Goal: Information Seeking & Learning: Learn about a topic

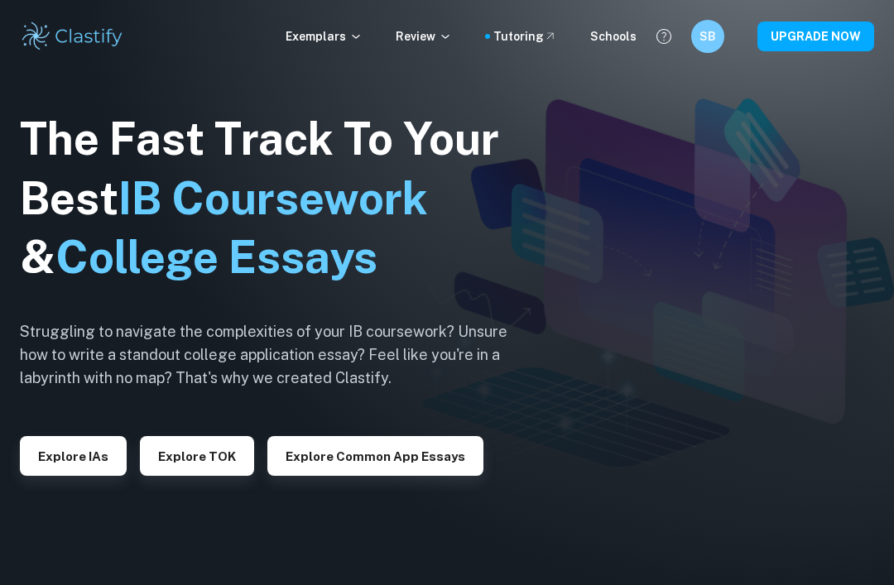
click at [343, 28] on p "Exemplars" at bounding box center [324, 36] width 77 height 18
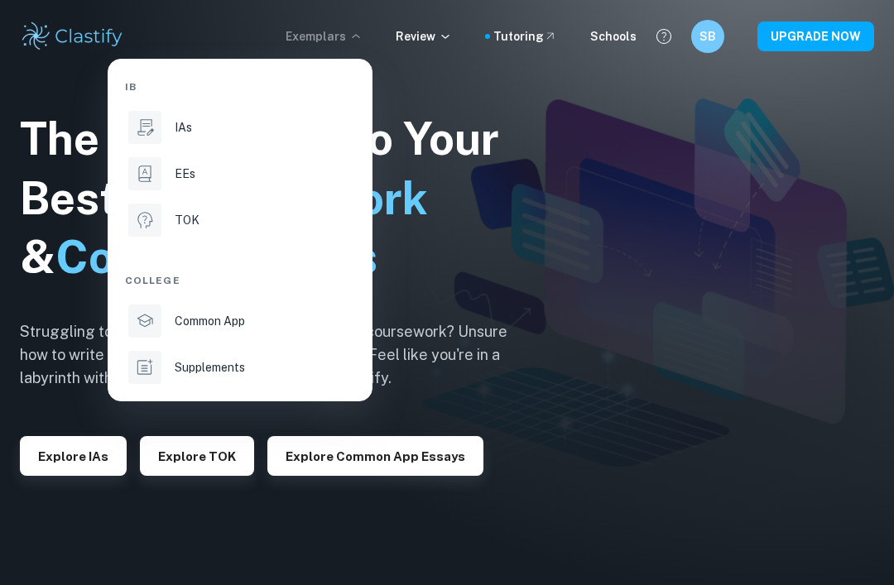
click at [249, 180] on div "EEs" at bounding box center [263, 174] width 177 height 18
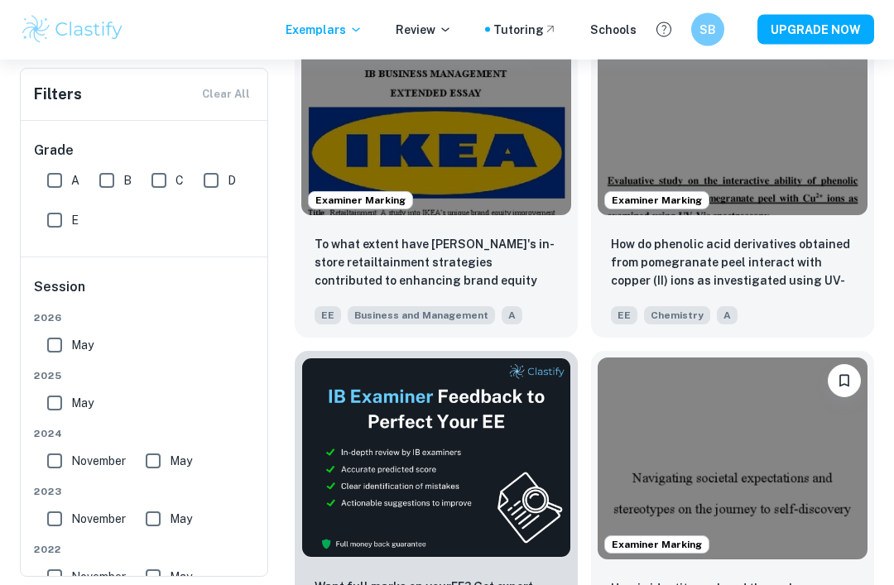
scroll to position [409, 0]
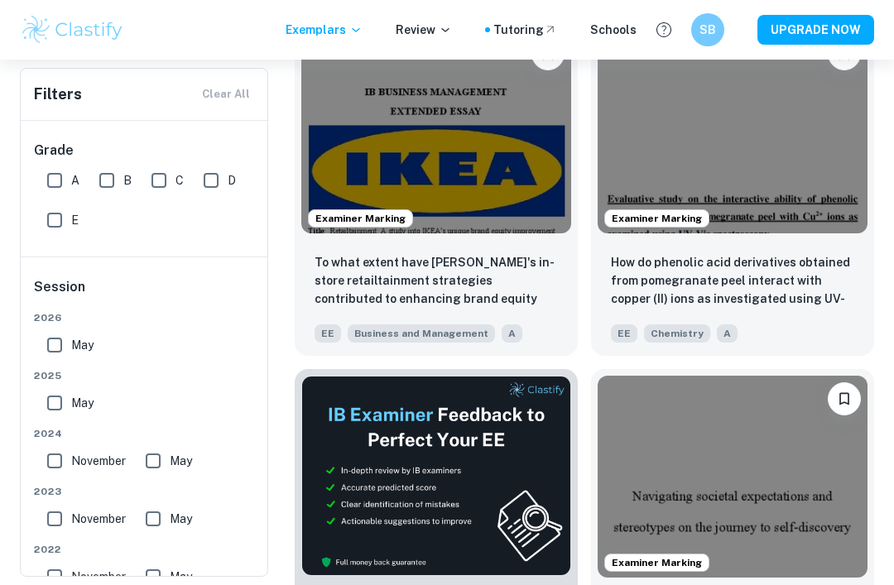
click at [51, 179] on input "A" at bounding box center [54, 180] width 33 height 33
checkbox input "true"
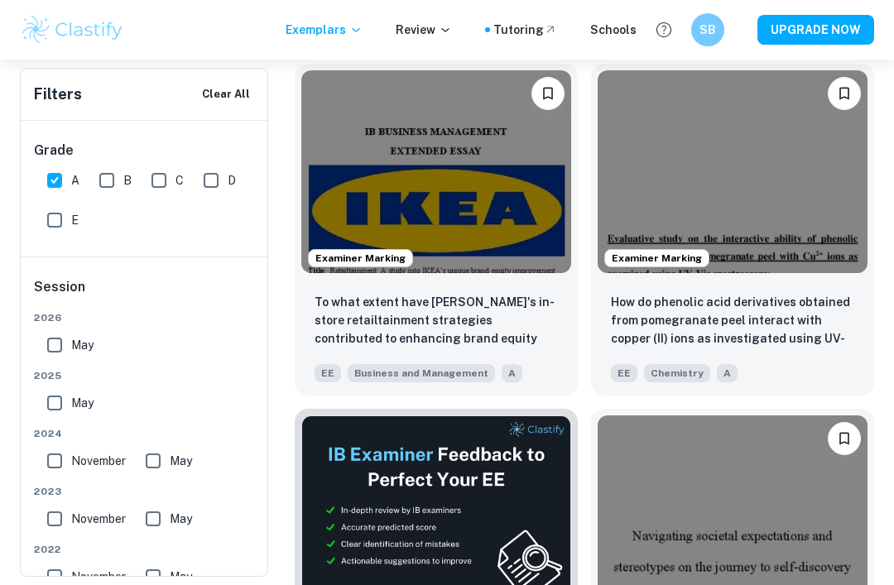
click at [63, 406] on input "May" at bounding box center [54, 403] width 33 height 33
checkbox input "true"
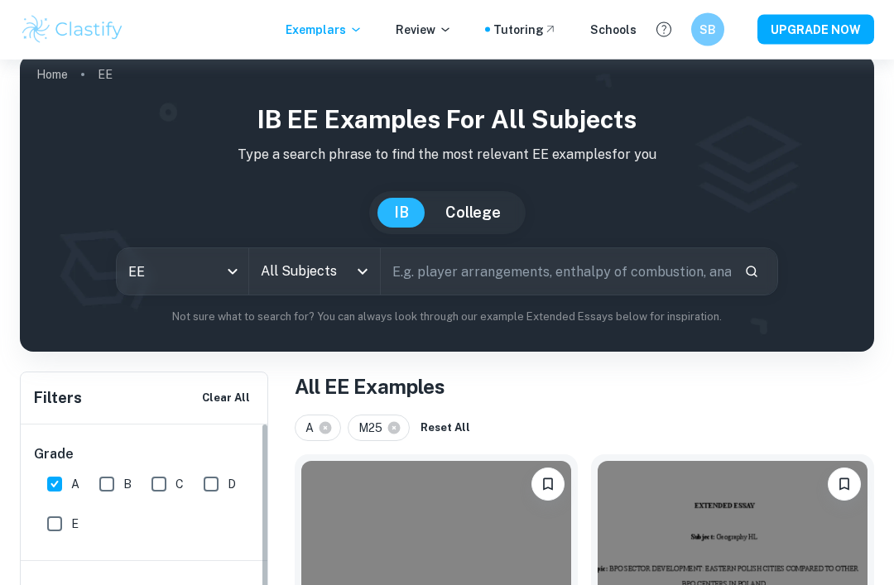
scroll to position [0, 0]
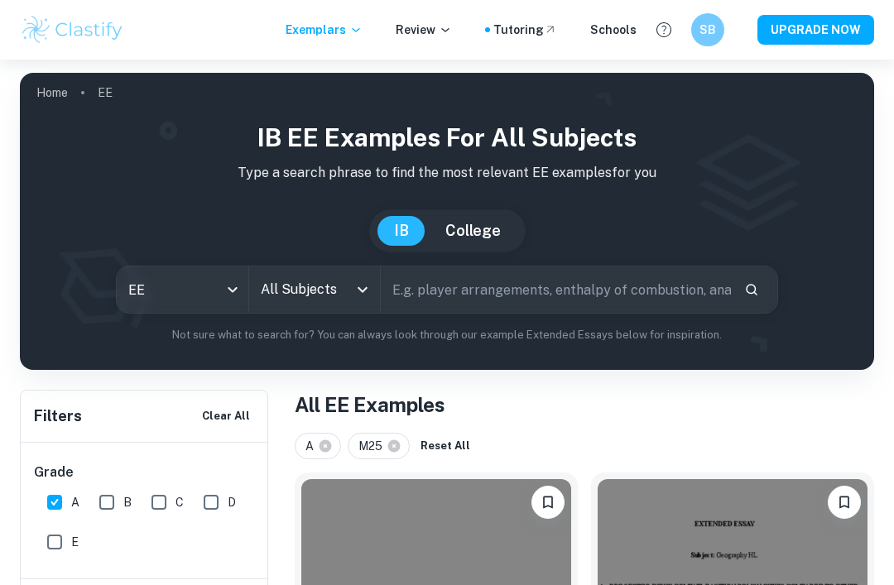
click at [353, 285] on icon "Open" at bounding box center [363, 290] width 20 height 20
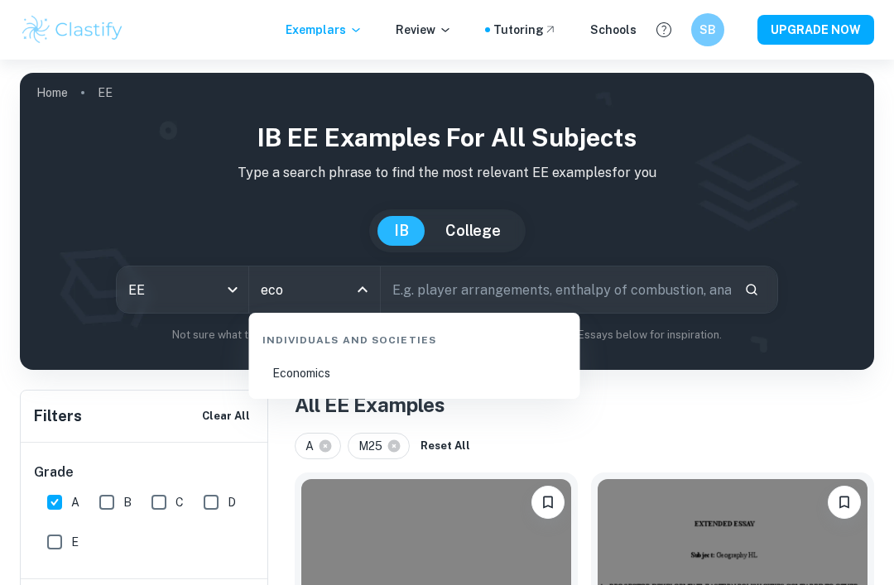
click at [391, 384] on li "Economics" at bounding box center [415, 373] width 318 height 38
type input "Economics"
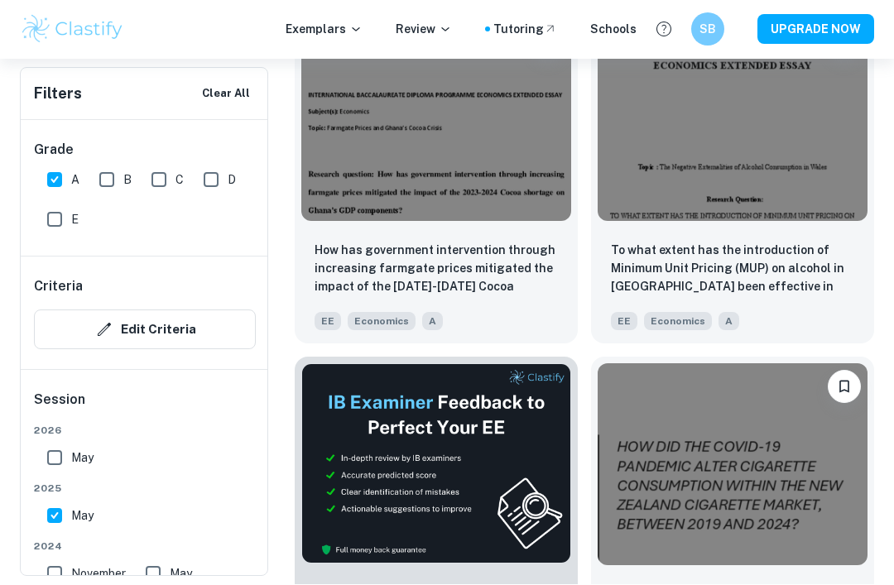
scroll to position [612, 0]
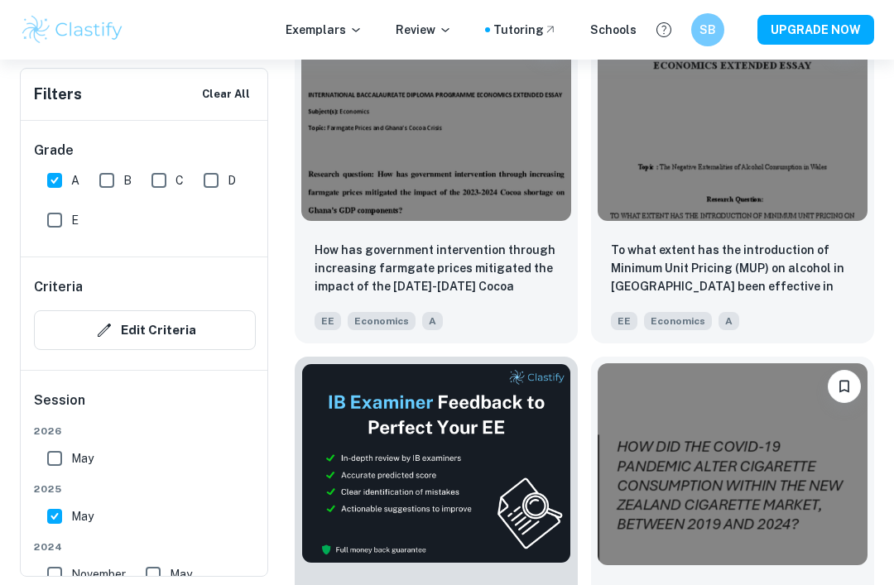
click at [791, 290] on p "To what extent has the introduction of Minimum Unit Pricing (MUP) on alcohol in…" at bounding box center [732, 269] width 243 height 56
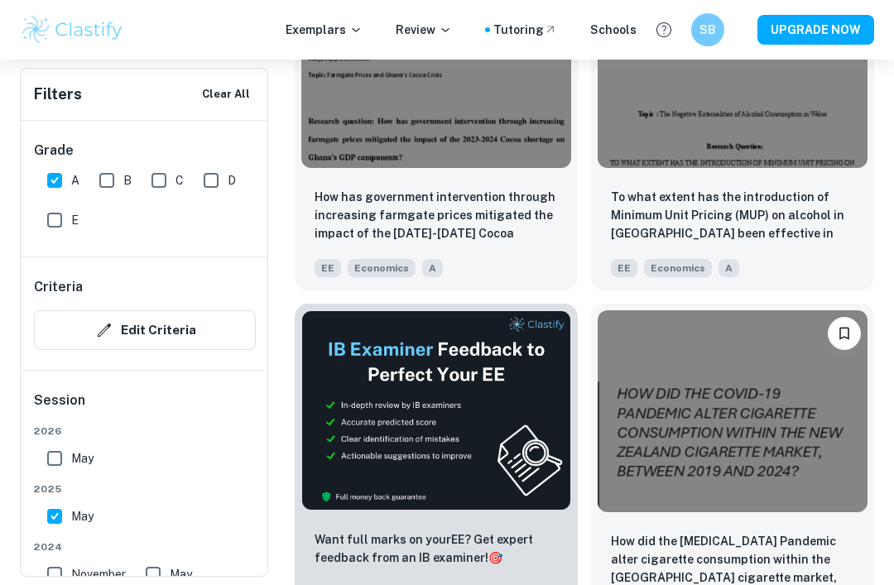
scroll to position [716, 0]
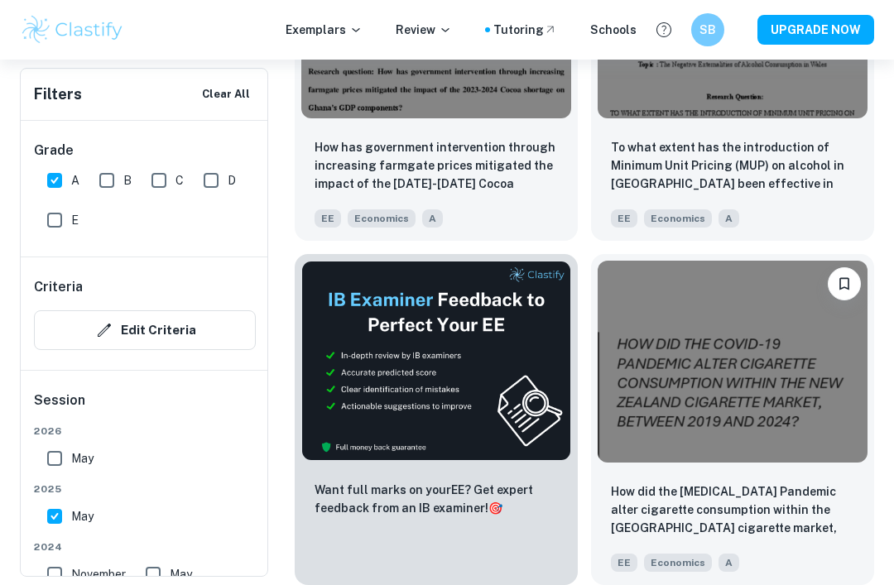
click at [708, 512] on p "How did the [MEDICAL_DATA] Pandemic alter cigarette consumption within the [GEO…" at bounding box center [732, 511] width 243 height 56
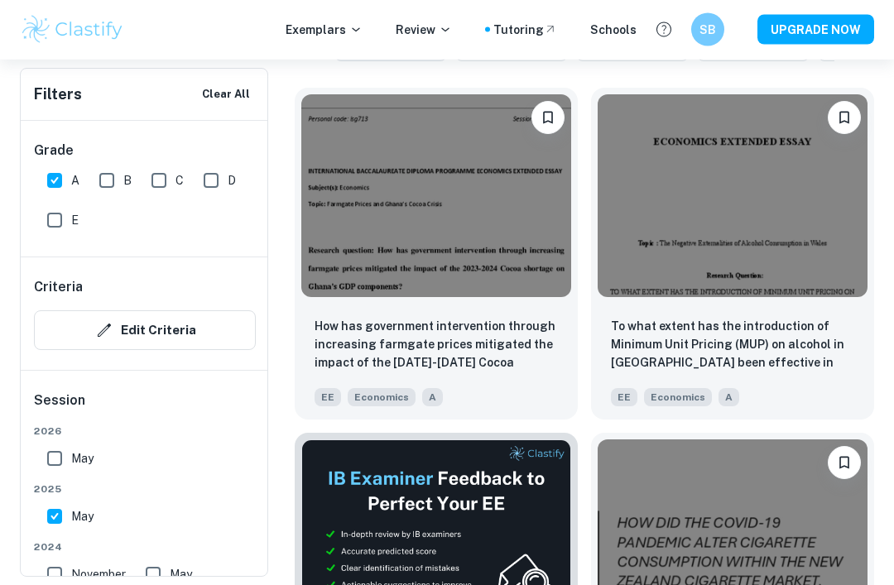
scroll to position [535, 0]
click at [477, 351] on p "How has government intervention through increasing farmgate prices mitigated th…" at bounding box center [436, 345] width 243 height 56
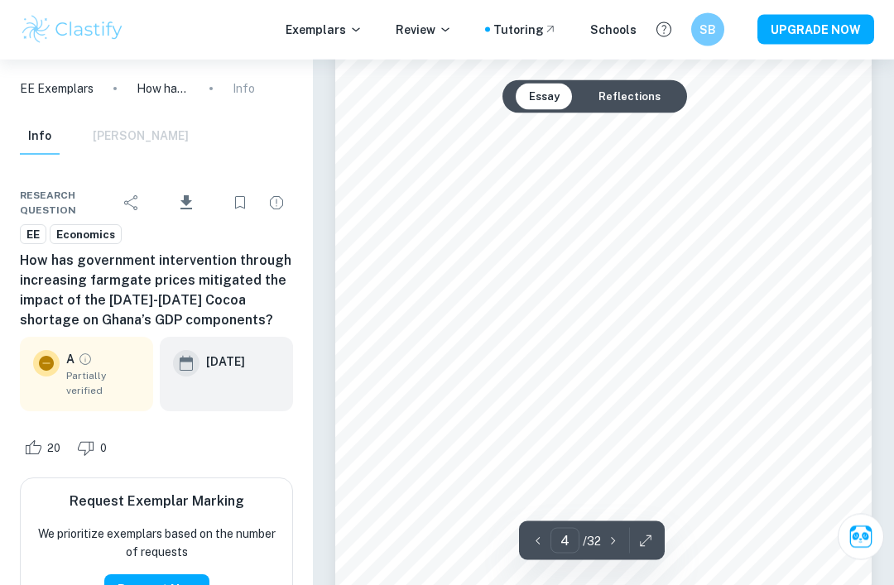
scroll to position [2701, 0]
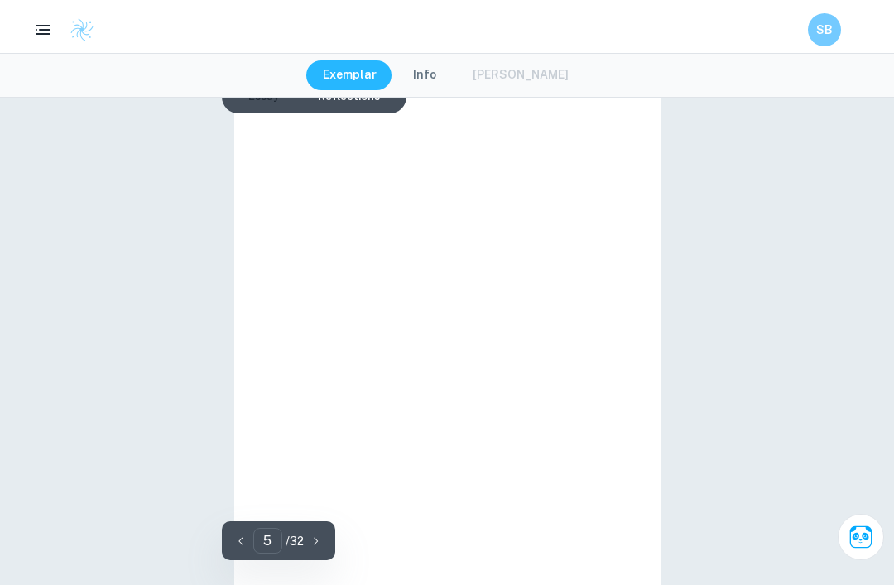
type input "4"
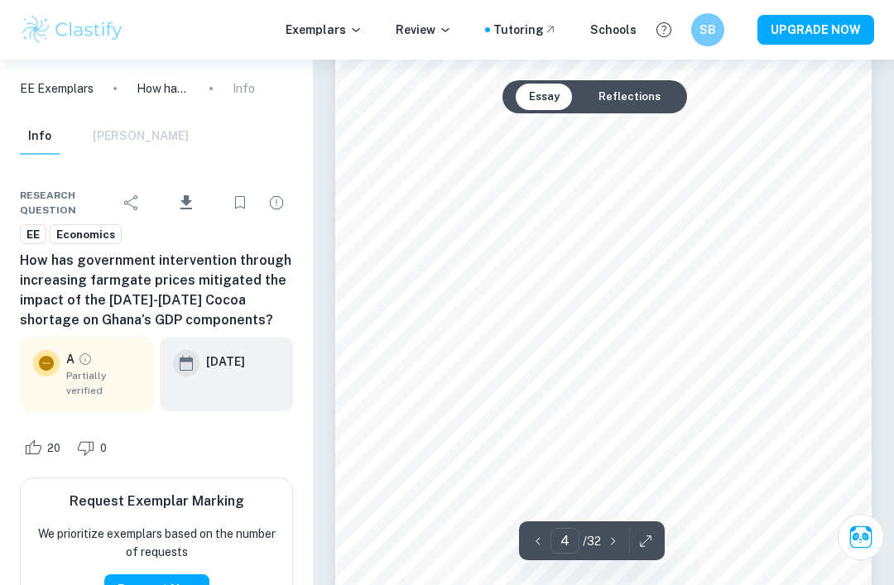
scroll to position [2548, 0]
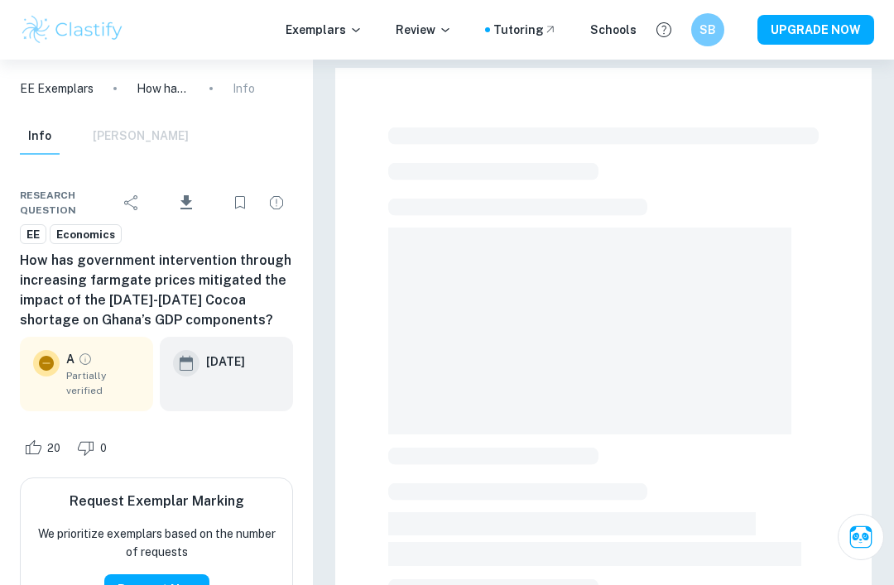
scroll to position [260, 0]
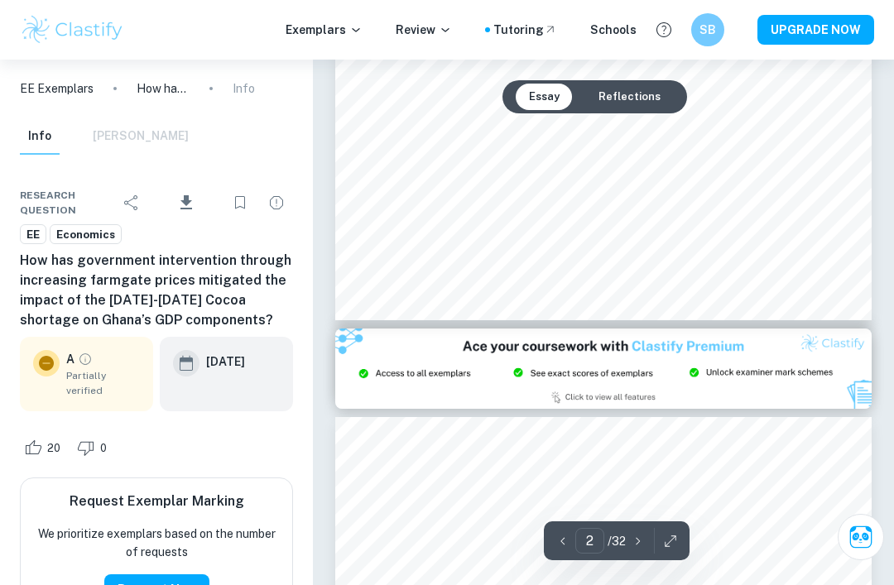
type input "3"
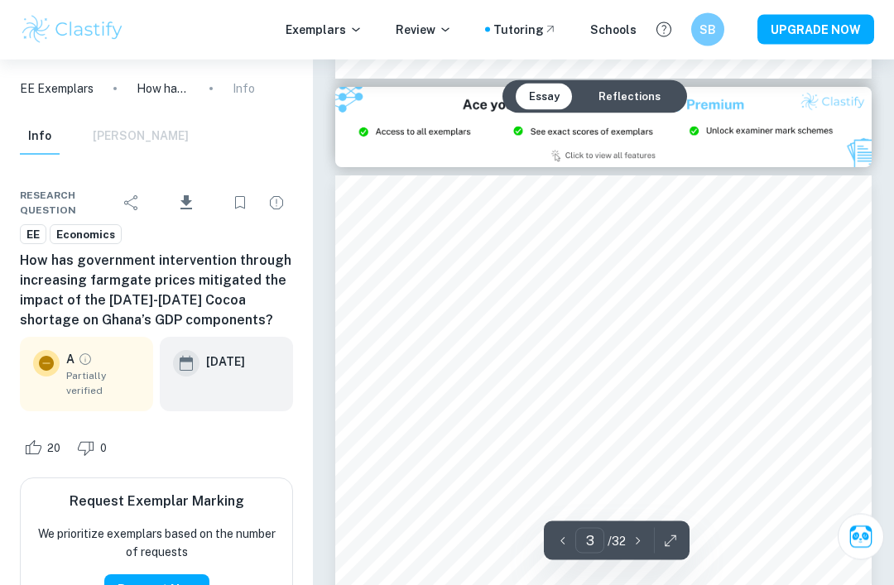
scroll to position [1612, 0]
